Goal: Check status

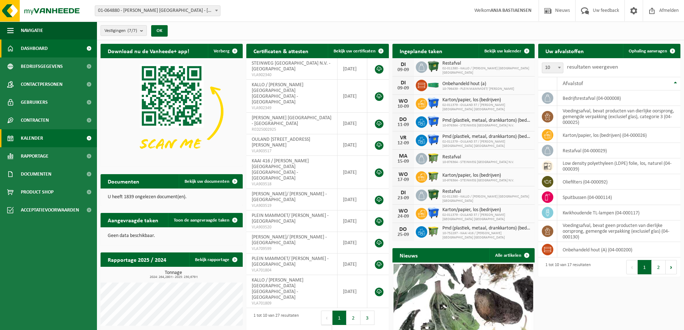
click at [28, 139] on span "Kalender" at bounding box center [32, 138] width 22 height 18
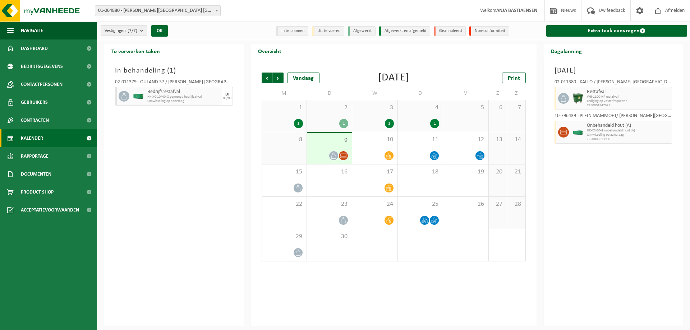
click at [294, 121] on div "1" at bounding box center [298, 123] width 9 height 9
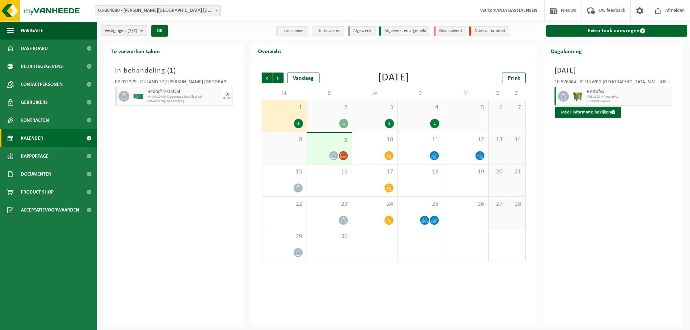
click at [346, 120] on div "1" at bounding box center [343, 123] width 9 height 9
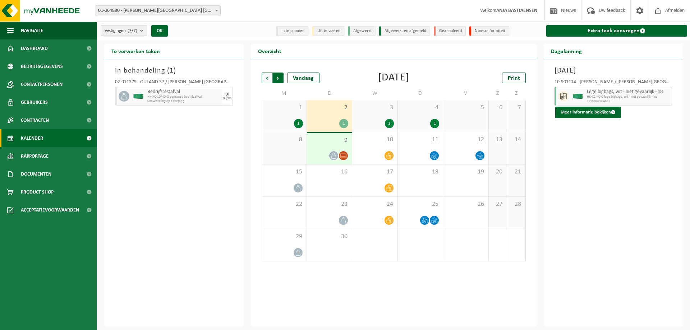
click at [267, 78] on span "Vorige" at bounding box center [267, 78] width 11 height 11
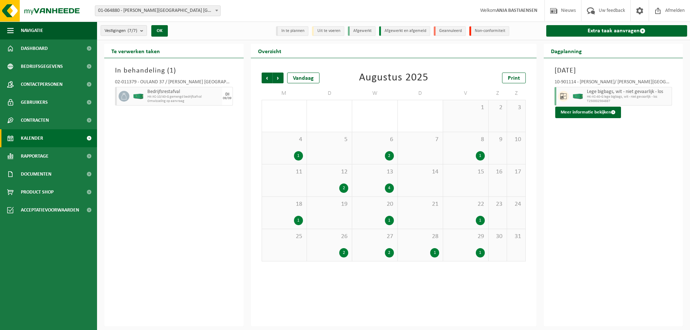
click at [479, 251] on div "1" at bounding box center [480, 252] width 9 height 9
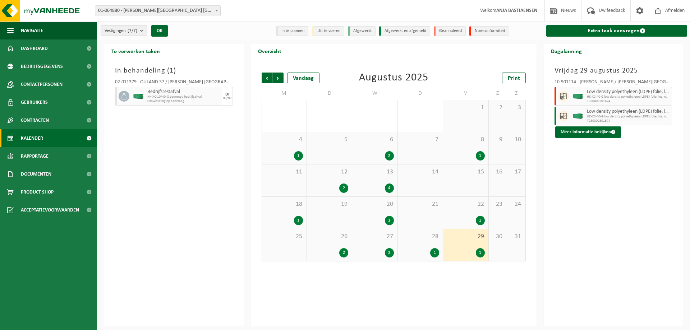
click at [295, 154] on div "1" at bounding box center [298, 155] width 9 height 9
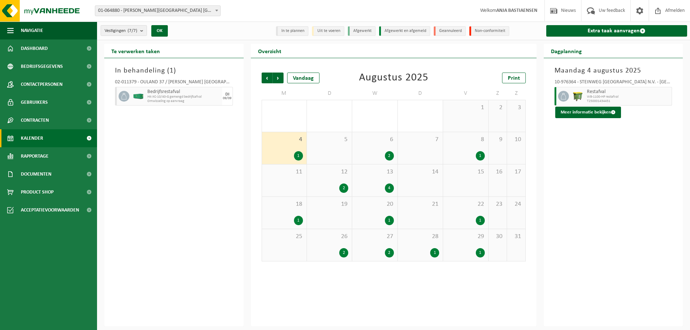
click at [390, 154] on div "2" at bounding box center [389, 155] width 9 height 9
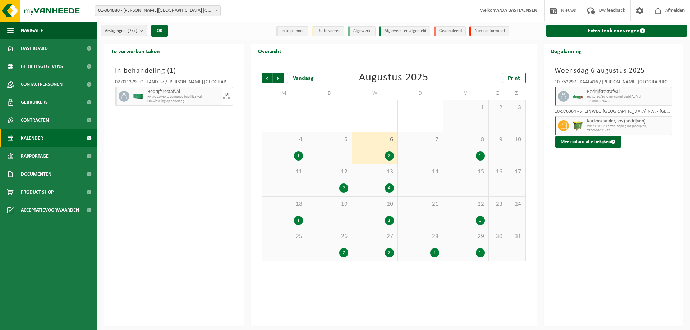
click at [483, 152] on div "1" at bounding box center [480, 155] width 9 height 9
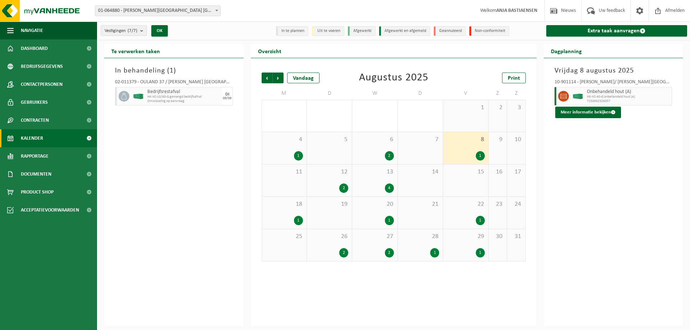
click at [343, 187] on div "2" at bounding box center [343, 188] width 9 height 9
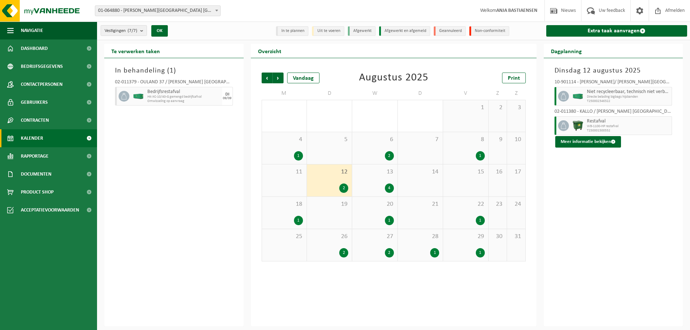
click at [387, 184] on div "4" at bounding box center [389, 188] width 9 height 9
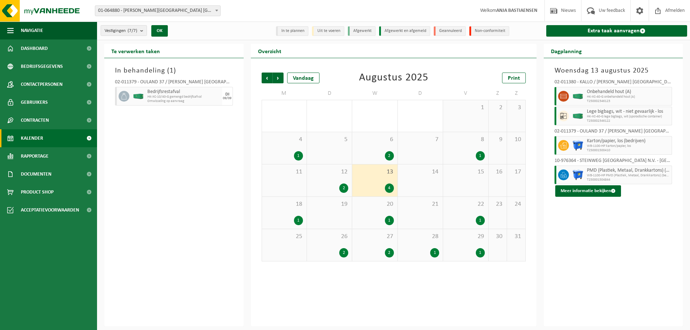
click at [299, 219] on div "1" at bounding box center [298, 220] width 9 height 9
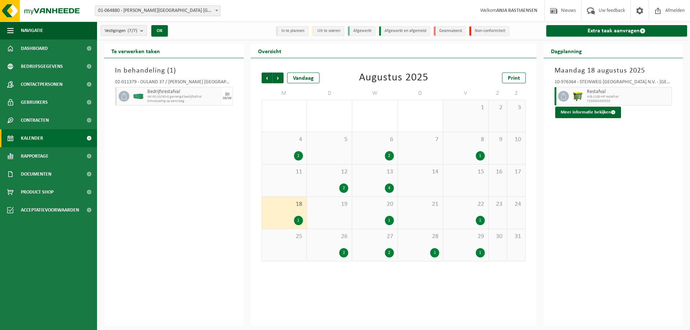
click at [388, 221] on div "1" at bounding box center [389, 220] width 9 height 9
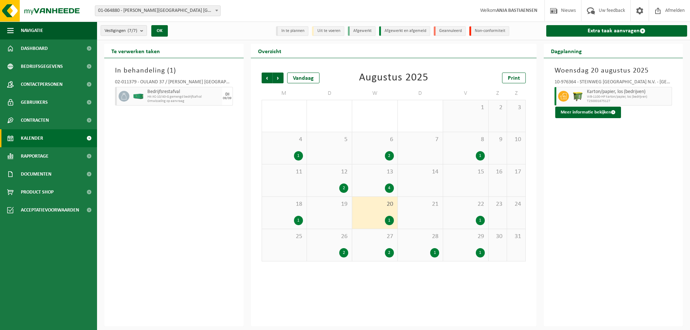
click at [481, 222] on div "1" at bounding box center [480, 220] width 9 height 9
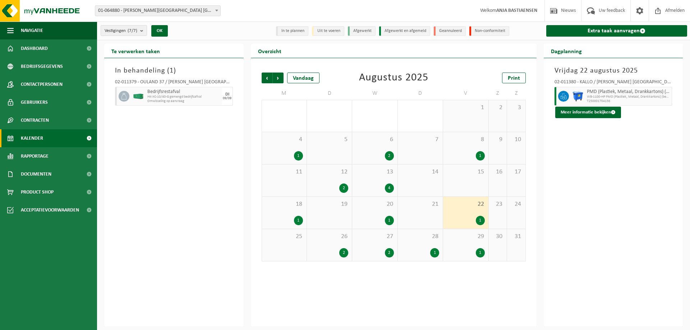
click at [342, 252] on div "2" at bounding box center [343, 252] width 9 height 9
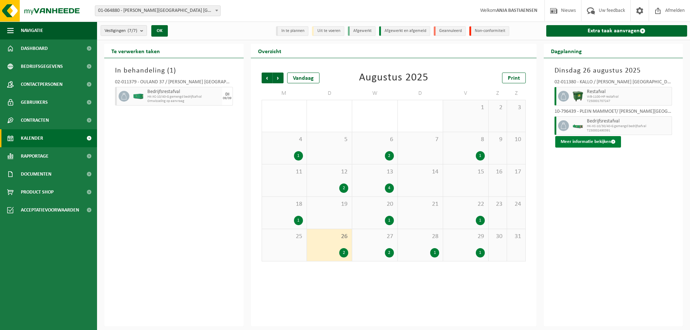
click at [582, 138] on button "Meer informatie bekijken" at bounding box center [588, 141] width 66 height 11
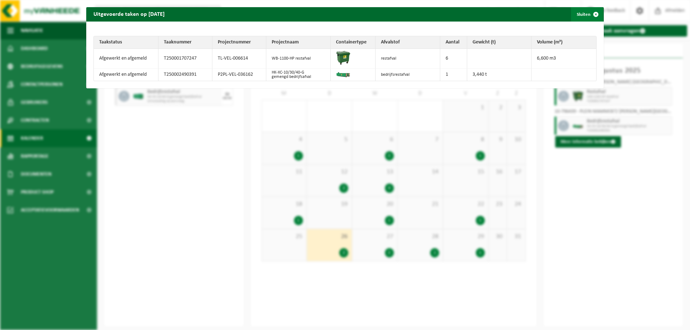
click at [576, 15] on button "Sluiten" at bounding box center [587, 14] width 32 height 14
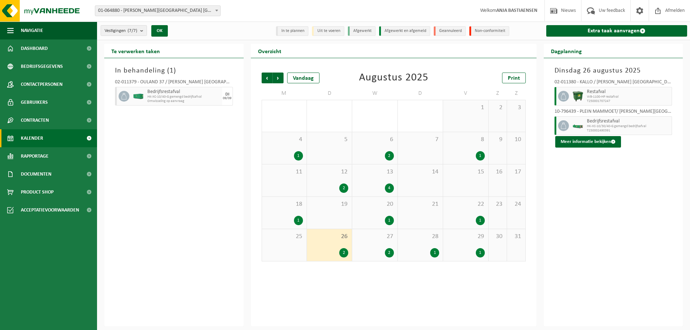
click at [389, 250] on div "2" at bounding box center [389, 252] width 9 height 9
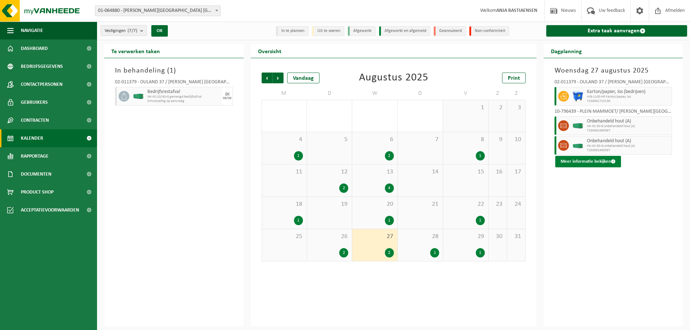
click at [592, 160] on button "Meer informatie bekijken" at bounding box center [588, 161] width 66 height 11
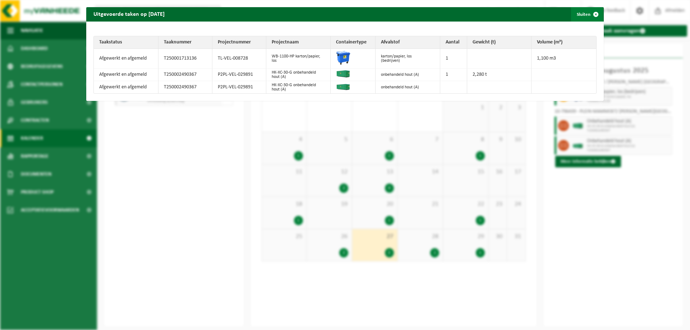
click at [579, 14] on button "Sluiten" at bounding box center [587, 14] width 32 height 14
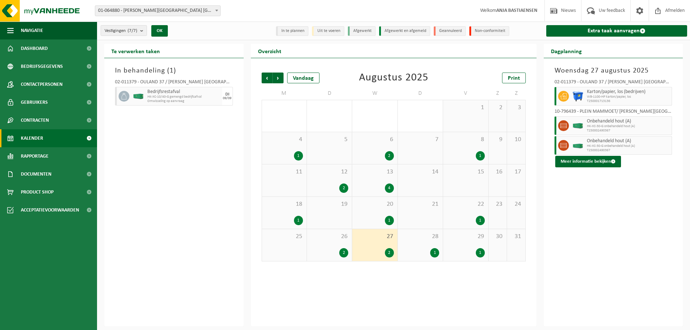
click at [435, 249] on div "1" at bounding box center [434, 252] width 9 height 9
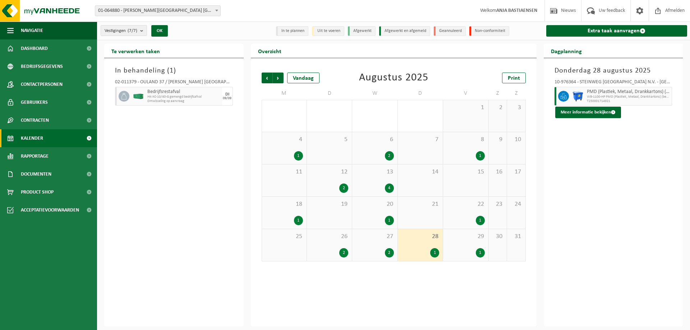
click at [482, 251] on div "1" at bounding box center [480, 252] width 9 height 9
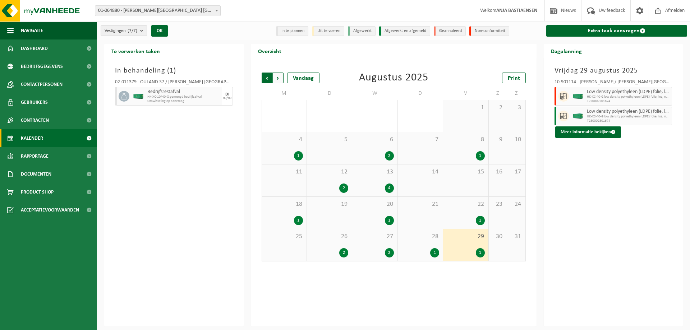
click at [280, 78] on span "Volgende" at bounding box center [278, 78] width 11 height 11
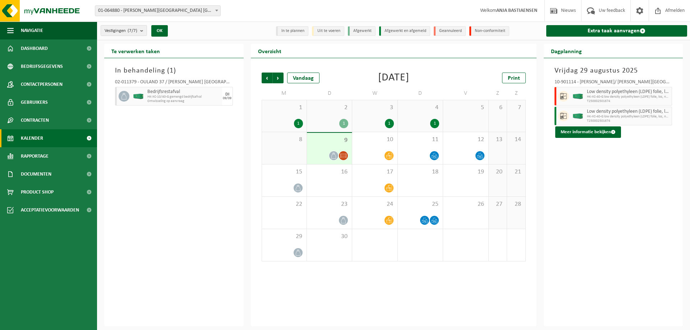
click at [300, 123] on div "1" at bounding box center [298, 123] width 9 height 9
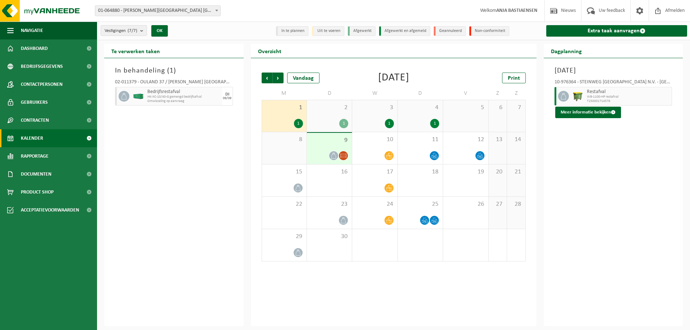
click at [344, 121] on div "1" at bounding box center [343, 123] width 9 height 9
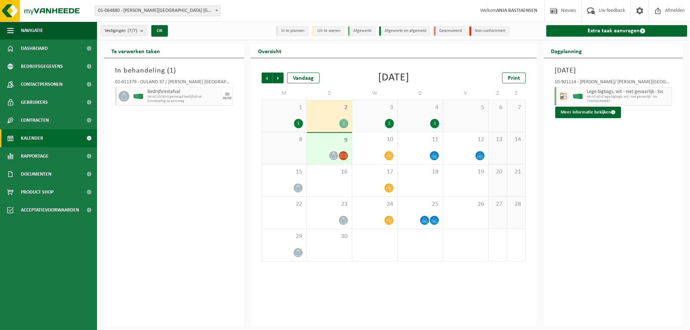
click at [390, 123] on div "1" at bounding box center [389, 123] width 9 height 9
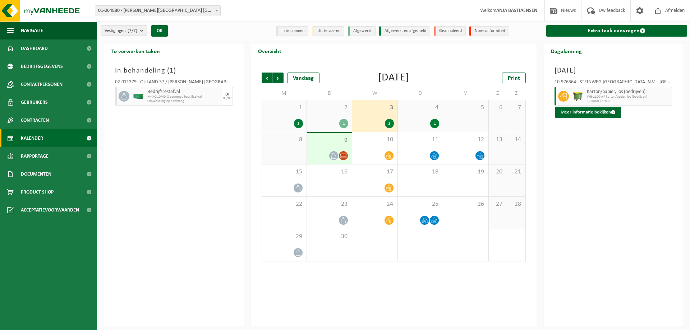
click at [438, 122] on div "1" at bounding box center [434, 123] width 9 height 9
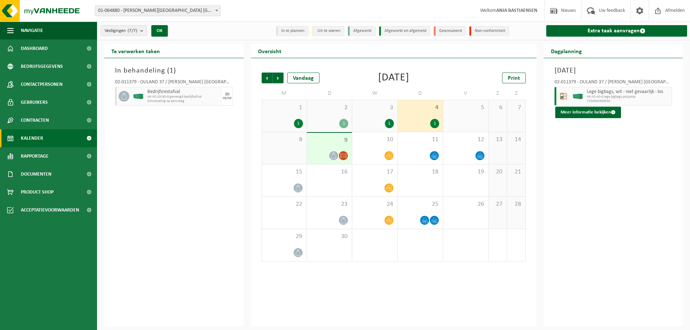
click at [688, 121] on div "Te verwerken taken In behandeling ( 1 ) 02-011379 - OULAND 37 / C. STEINWEG BEL…" at bounding box center [393, 185] width 593 height 283
click at [345, 123] on div "1" at bounding box center [343, 123] width 9 height 9
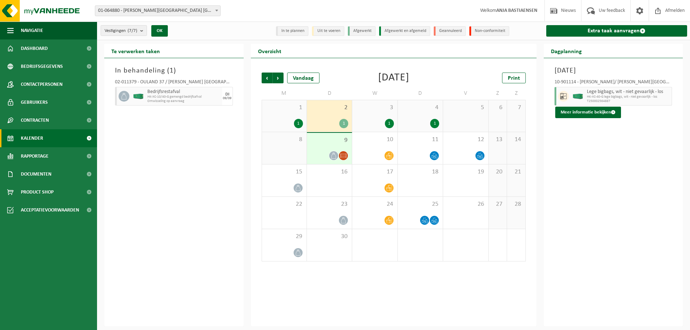
click at [299, 124] on div "1" at bounding box center [298, 123] width 9 height 9
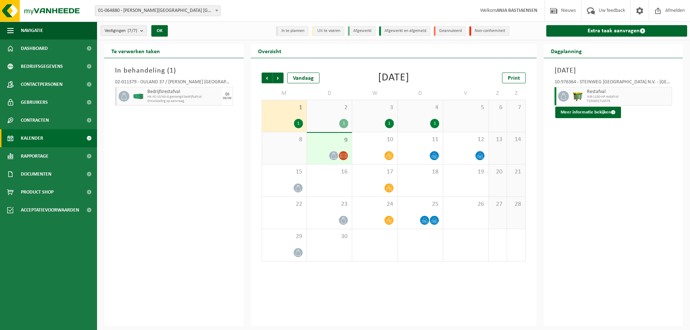
click at [342, 125] on div "1" at bounding box center [343, 123] width 9 height 9
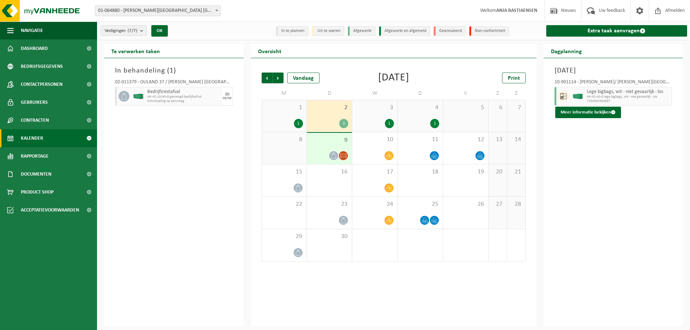
click at [390, 125] on div "1" at bounding box center [389, 123] width 9 height 9
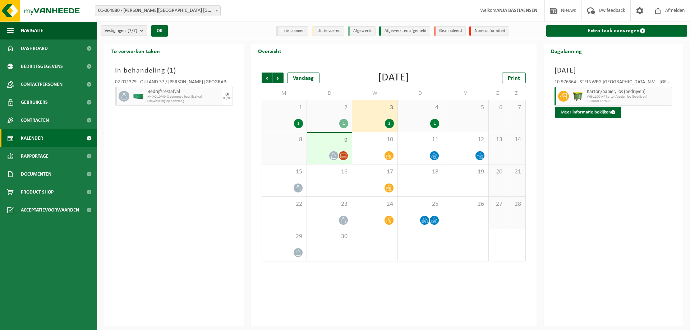
click at [435, 122] on div "1" at bounding box center [434, 123] width 9 height 9
